Goal: Task Accomplishment & Management: Use online tool/utility

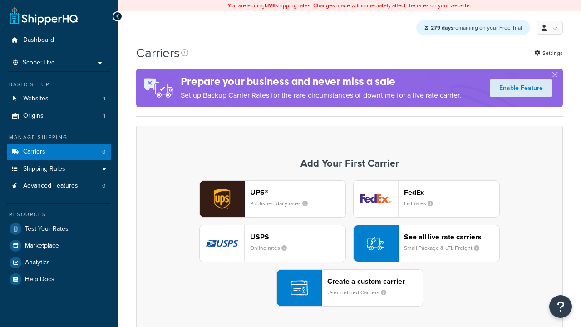
click at [272, 199] on div "UPS® Published daily rates" at bounding box center [297, 199] width 95 height 22
